Goal: Check status: Check status

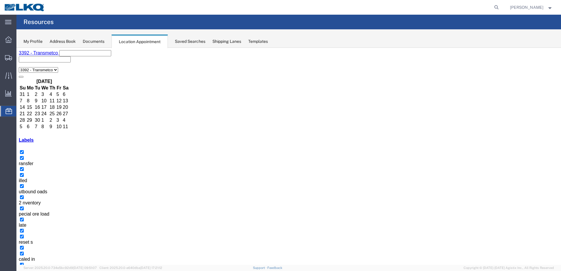
click at [495, 7] on agx-global-search at bounding box center [408, 7] width 188 height 15
click at [499, 4] on icon at bounding box center [497, 7] width 8 height 8
click at [443, 5] on input "search" at bounding box center [403, 7] width 178 height 14
type input "56911413"
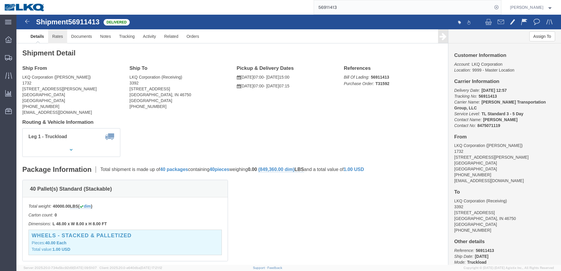
drag, startPoint x: 35, startPoint y: 23, endPoint x: 36, endPoint y: 26, distance: 3.2
click link "Rates"
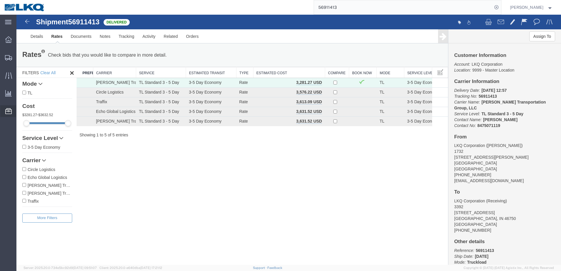
click at [0, 0] on span "Location Appointment" at bounding box center [0, 0] width 0 height 0
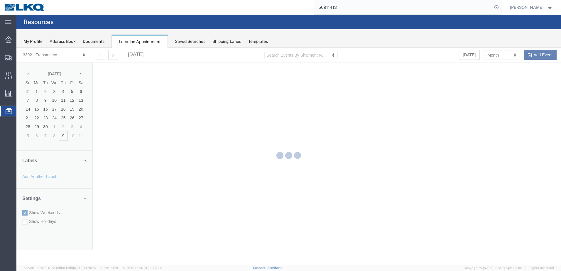
select select "28018"
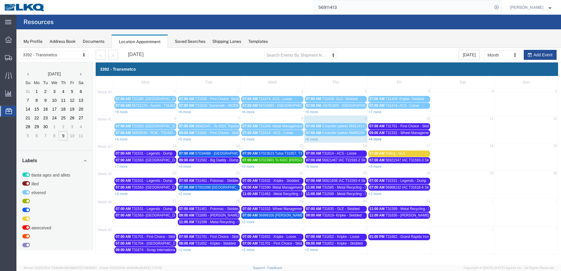
click at [373, 138] on link "+4 more" at bounding box center [375, 139] width 13 height 4
